Goal: Task Accomplishment & Management: Manage account settings

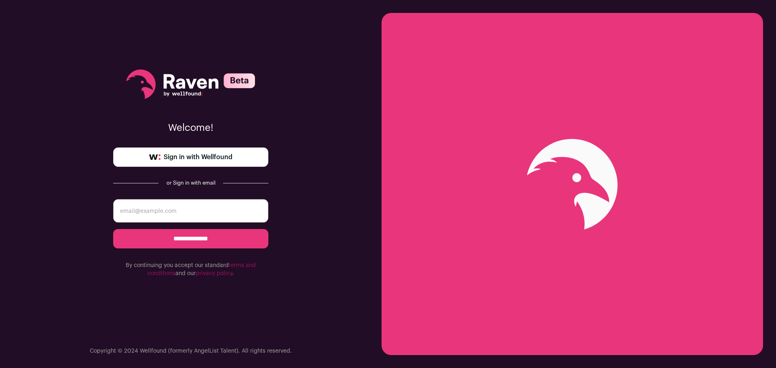
click at [196, 162] on span "Sign in with Wellfound" at bounding box center [198, 157] width 69 height 10
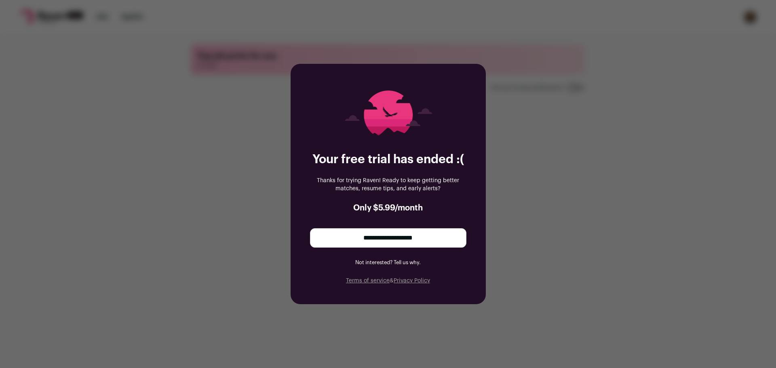
click at [379, 238] on input "**********" at bounding box center [388, 237] width 156 height 19
click at [414, 236] on input "**********" at bounding box center [388, 237] width 156 height 19
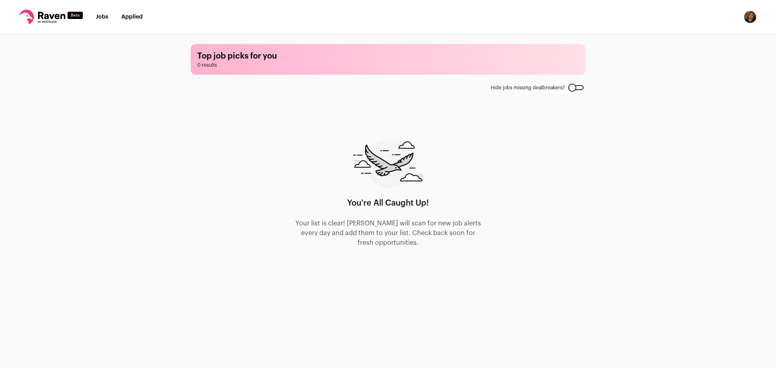
click at [105, 17] on link "Jobs" at bounding box center [102, 17] width 13 height 6
click at [105, 18] on link "Jobs" at bounding box center [102, 17] width 13 height 6
click at [99, 17] on link "Jobs" at bounding box center [102, 17] width 13 height 6
click at [124, 17] on link "Applied" at bounding box center [131, 17] width 21 height 6
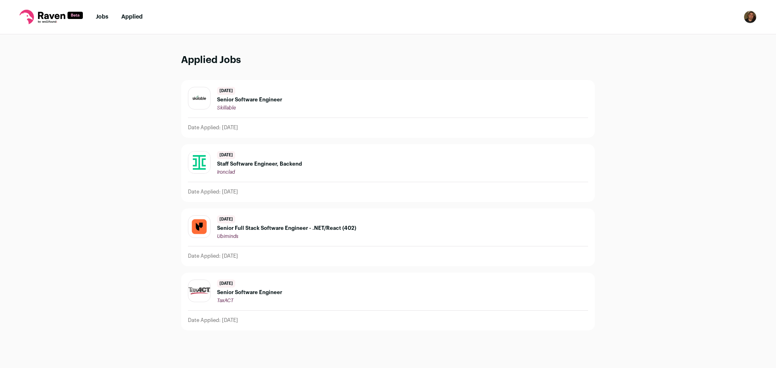
click at [49, 16] on icon at bounding box center [50, 17] width 63 height 15
click at [26, 15] on icon at bounding box center [50, 17] width 63 height 15
click at [750, 17] on img "Open dropdown" at bounding box center [750, 17] width 13 height 13
click at [697, 59] on link "Subscription" at bounding box center [711, 58] width 89 height 19
click at [701, 37] on link "Settings" at bounding box center [711, 37] width 89 height 19
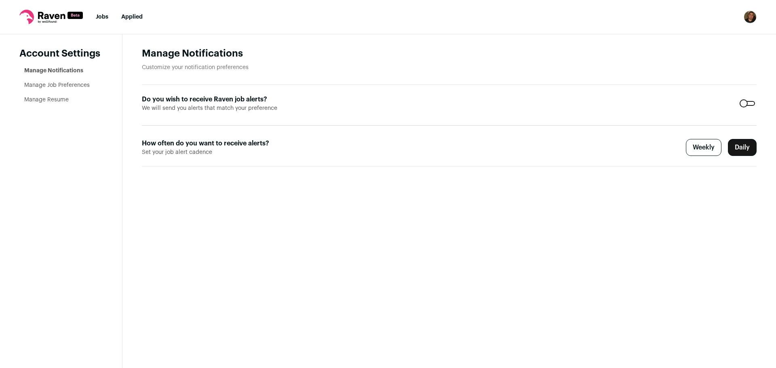
click at [77, 89] on li "Manage Job Preferences" at bounding box center [63, 85] width 78 height 8
click at [80, 83] on link "Manage Job Preferences" at bounding box center [56, 85] width 65 height 6
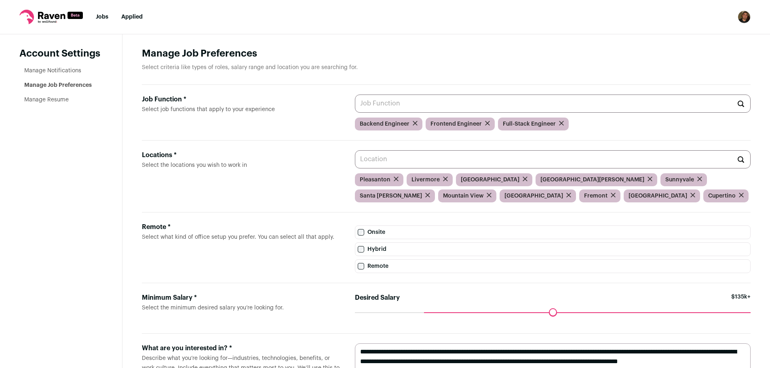
click at [485, 125] on icon "submit" at bounding box center [487, 123] width 5 height 5
click at [411, 104] on input "Job Function * Select job functions that apply to your experience" at bounding box center [553, 104] width 396 height 18
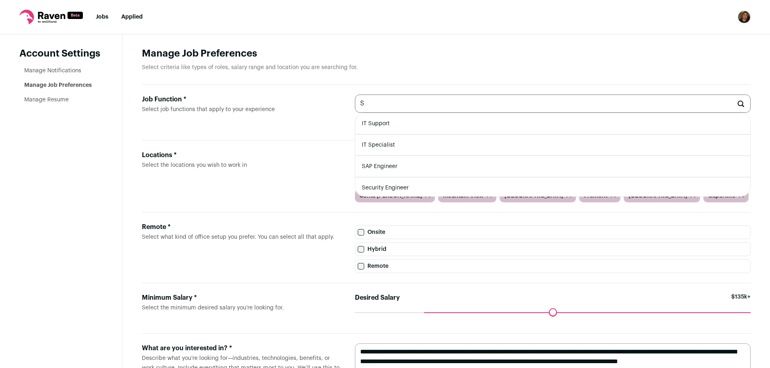
click at [386, 123] on li "IT Support" at bounding box center [552, 123] width 395 height 21
type input "IT Support"
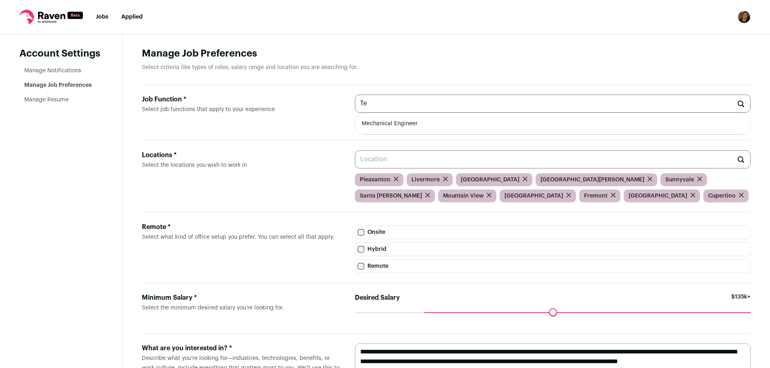
type input "T"
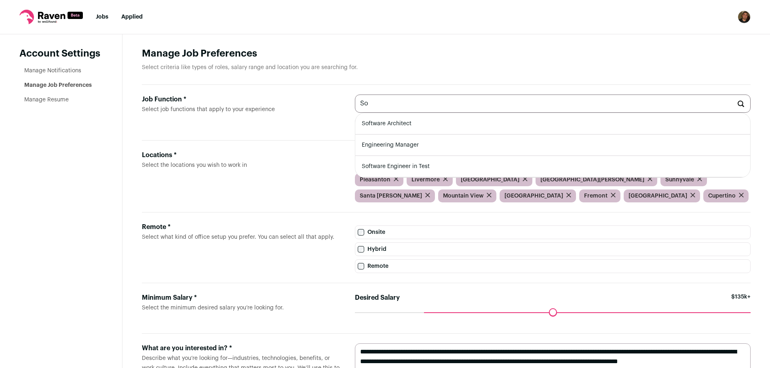
type input "S"
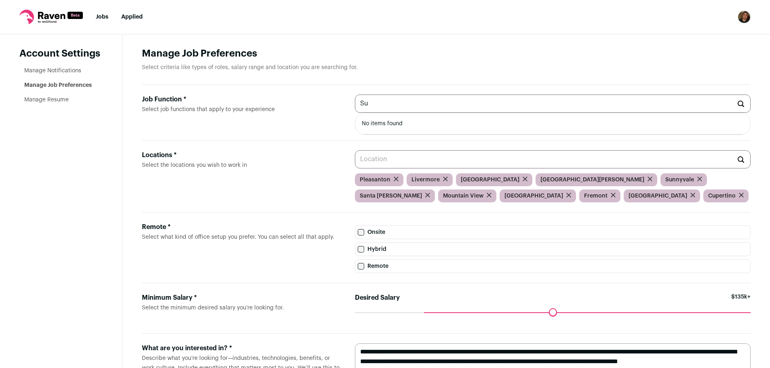
type input "S"
type input "A"
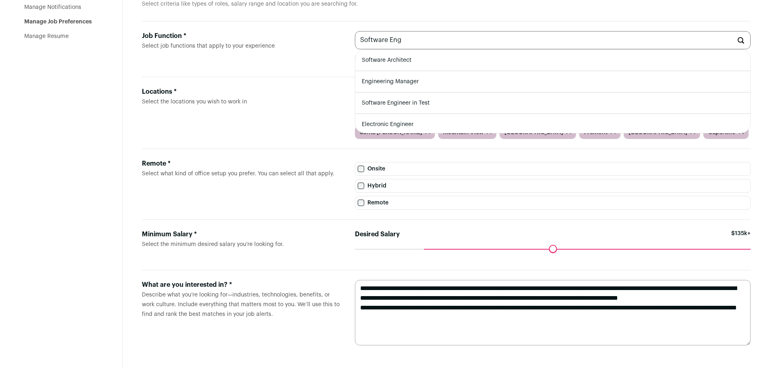
click at [422, 98] on li "Software Engineer in Test" at bounding box center [552, 103] width 395 height 21
type input "Software Engineer in Test"
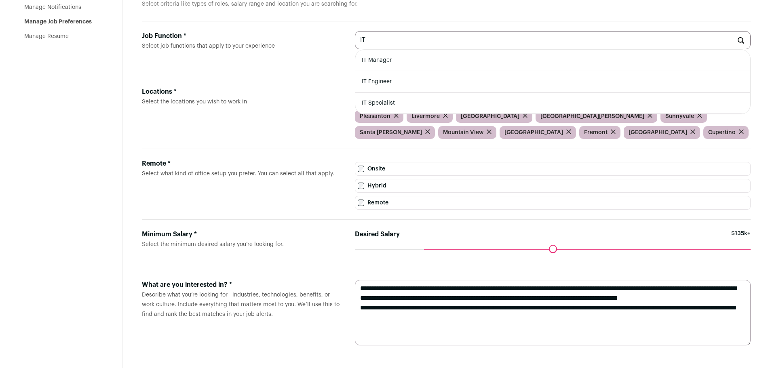
click at [386, 102] on li "IT Specialist" at bounding box center [552, 103] width 395 height 21
type input "IT Specialist"
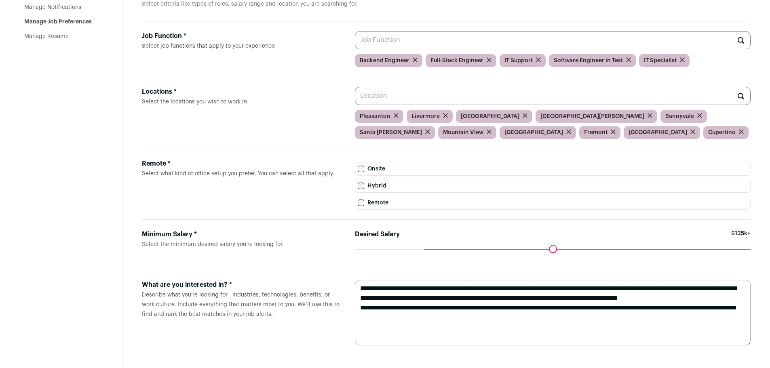
click at [405, 40] on input "Job Function * Select job functions that apply to your experience" at bounding box center [553, 40] width 396 height 18
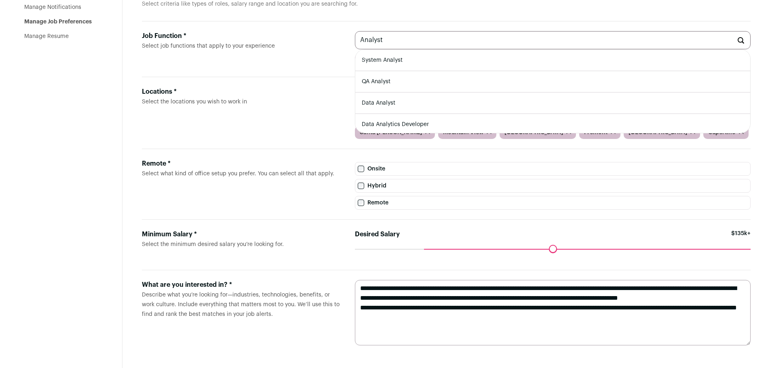
click at [431, 78] on li "QA Analyst" at bounding box center [552, 81] width 395 height 21
type input "QA Analyst"
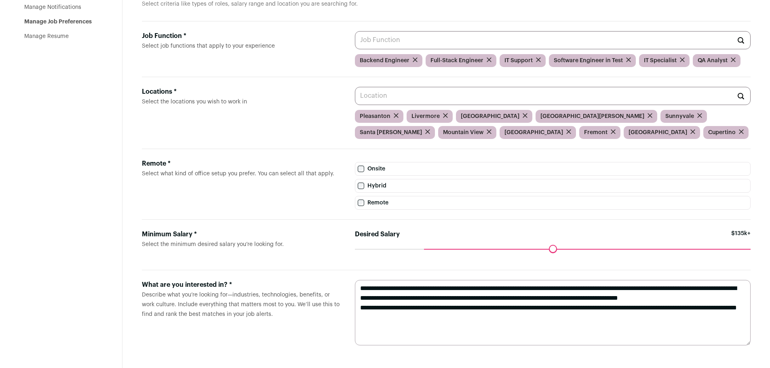
click at [432, 94] on input "Locations * Select the locations you wish to work in" at bounding box center [553, 96] width 396 height 18
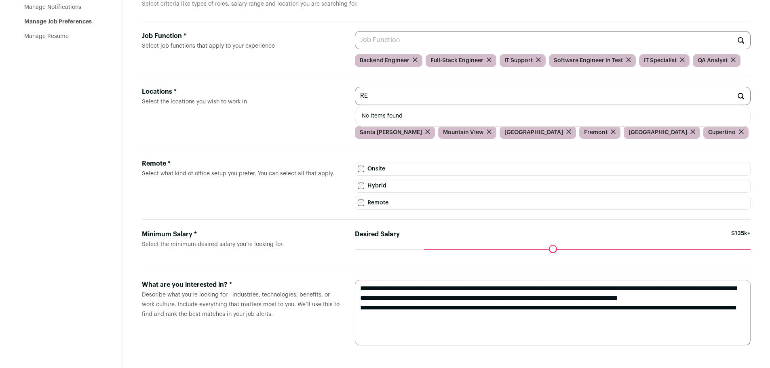
type input "R"
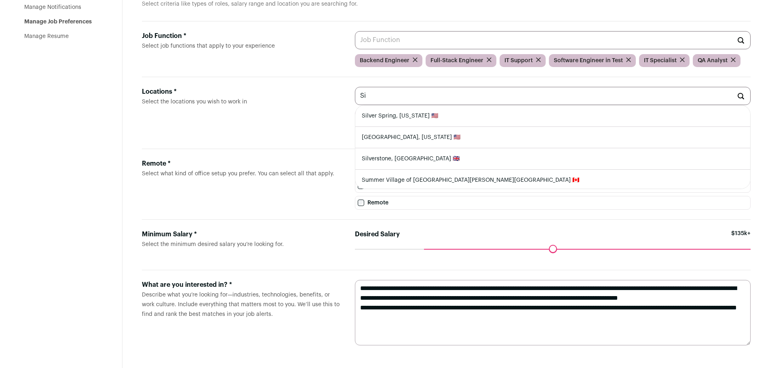
type input "S"
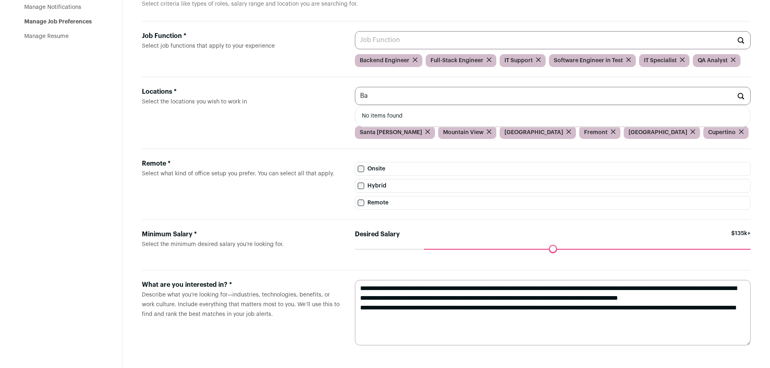
type input "B"
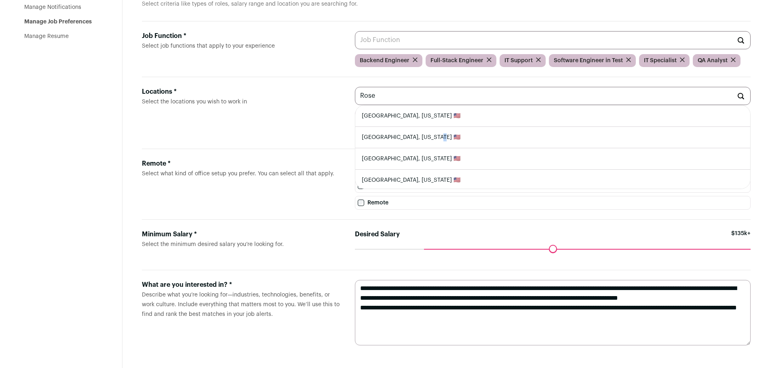
click at [409, 136] on li "Roseville, California 🇺🇸" at bounding box center [552, 137] width 395 height 21
type input "Roseville, California 🇺🇸"
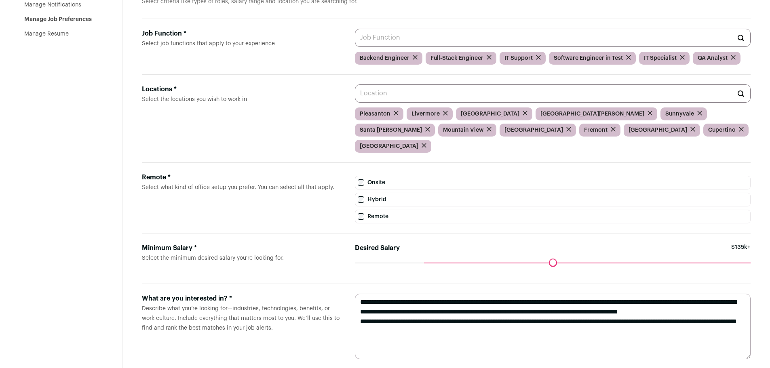
click at [410, 95] on input "Locations * Select the locations you wish to work in" at bounding box center [553, 93] width 396 height 18
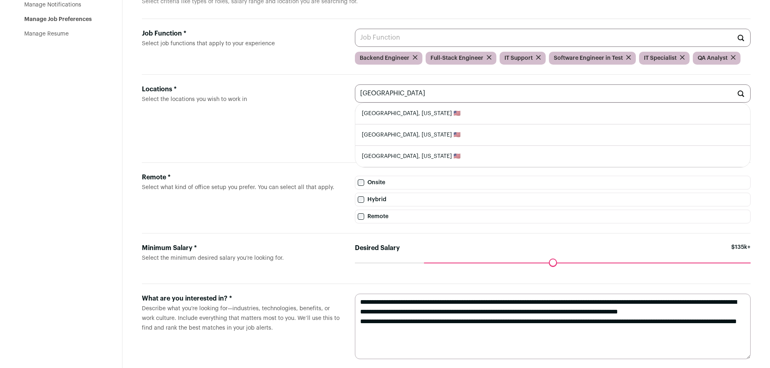
click at [408, 116] on li "Sacramento, California 🇺🇸" at bounding box center [552, 113] width 395 height 21
type input "Sacramento, California 🇺🇸"
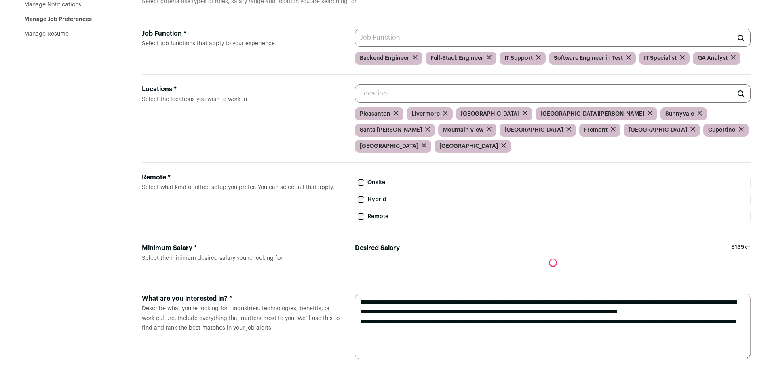
click at [402, 95] on input "Locations * Select the locations you wish to work in" at bounding box center [553, 93] width 396 height 18
click at [676, 263] on div "Maximum desired salary ******" at bounding box center [553, 268] width 396 height 11
click at [653, 247] on div "Desired Salary $135k+" at bounding box center [553, 252] width 396 height 19
click at [648, 263] on div "Maximum desired salary ******" at bounding box center [553, 268] width 396 height 11
drag, startPoint x: 426, startPoint y: 249, endPoint x: 361, endPoint y: 249, distance: 65.1
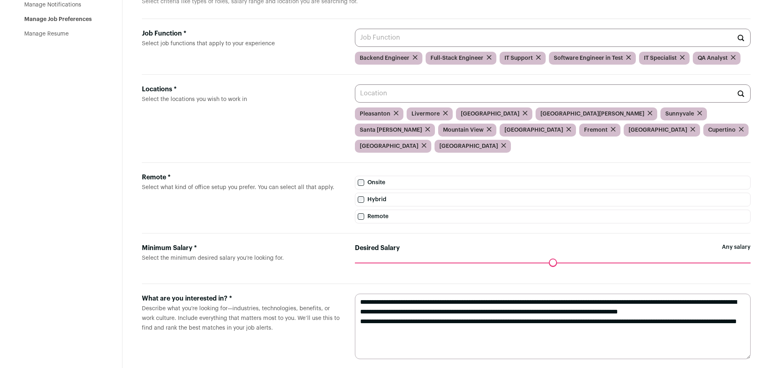
click at [361, 263] on input "Desired Salary" at bounding box center [553, 263] width 396 height 0
click at [421, 265] on form "Minimum Salary * Select the minimum desired salary you’re looking for. Desired …" at bounding box center [446, 259] width 609 height 51
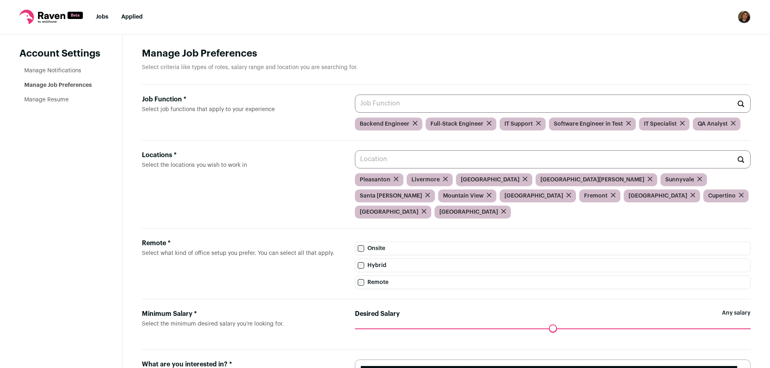
click at [50, 103] on link "Manage Resume" at bounding box center [46, 100] width 44 height 6
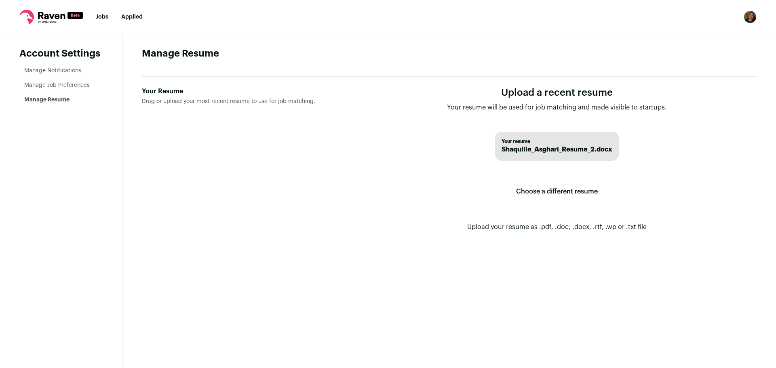
click at [59, 75] on ul "Manage Notifications Manage Job Preferences Manage Resume" at bounding box center [63, 85] width 78 height 37
click at [59, 70] on link "Manage Notifications" at bounding box center [52, 71] width 57 height 6
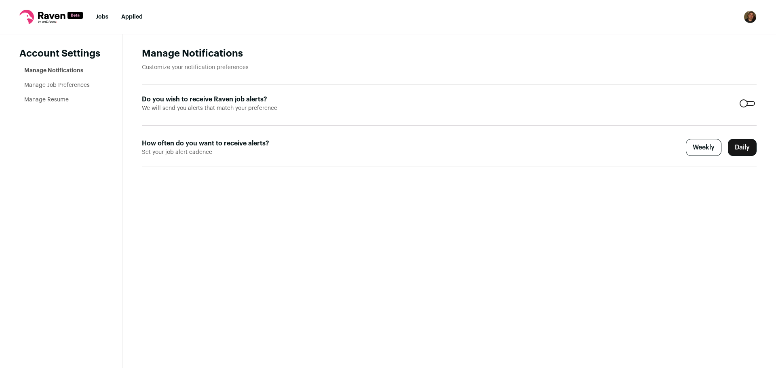
click at [101, 18] on link "Jobs" at bounding box center [102, 17] width 13 height 6
